Goal: Transaction & Acquisition: Purchase product/service

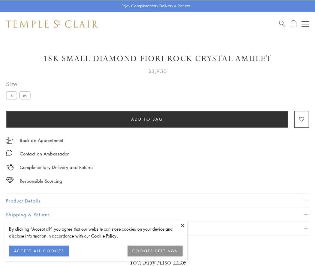
scroll to position [5, 0]
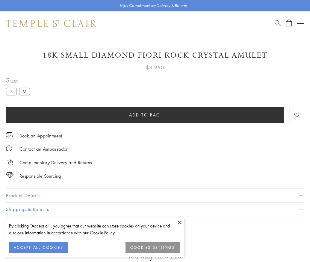
click at [145, 115] on span "Add to bag" at bounding box center [144, 115] width 31 height 7
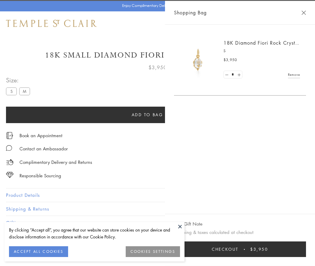
click at [306, 250] on button "Checkout $3,950" at bounding box center [240, 250] width 132 height 16
